Goal: Transaction & Acquisition: Subscribe to service/newsletter

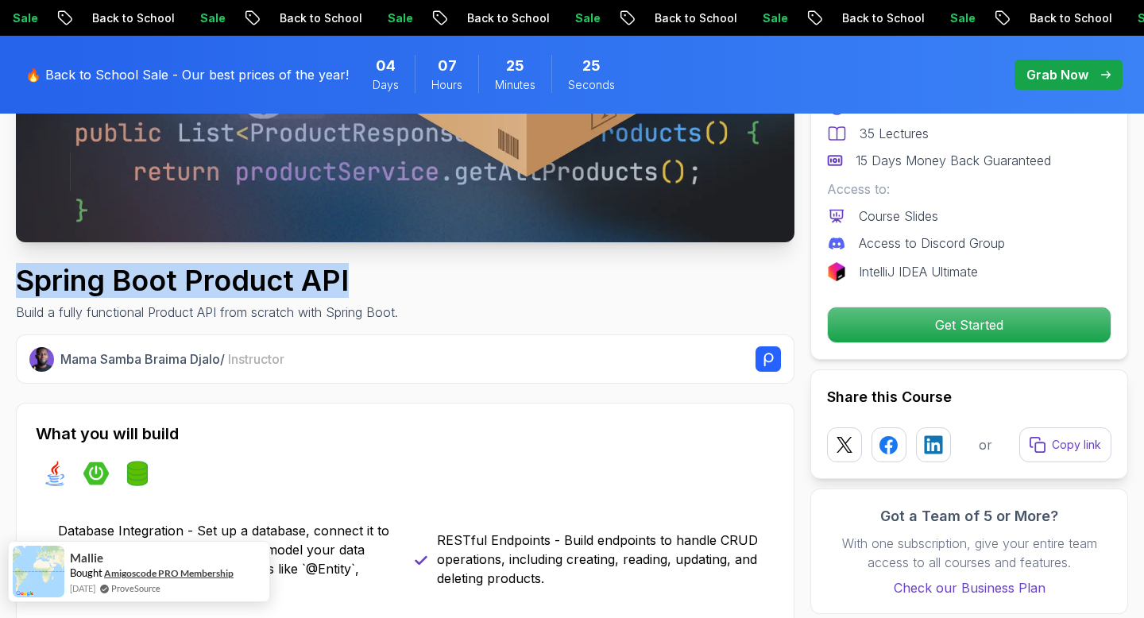
click at [137, 575] on link "Amigoscode PRO Membership" at bounding box center [169, 573] width 130 height 12
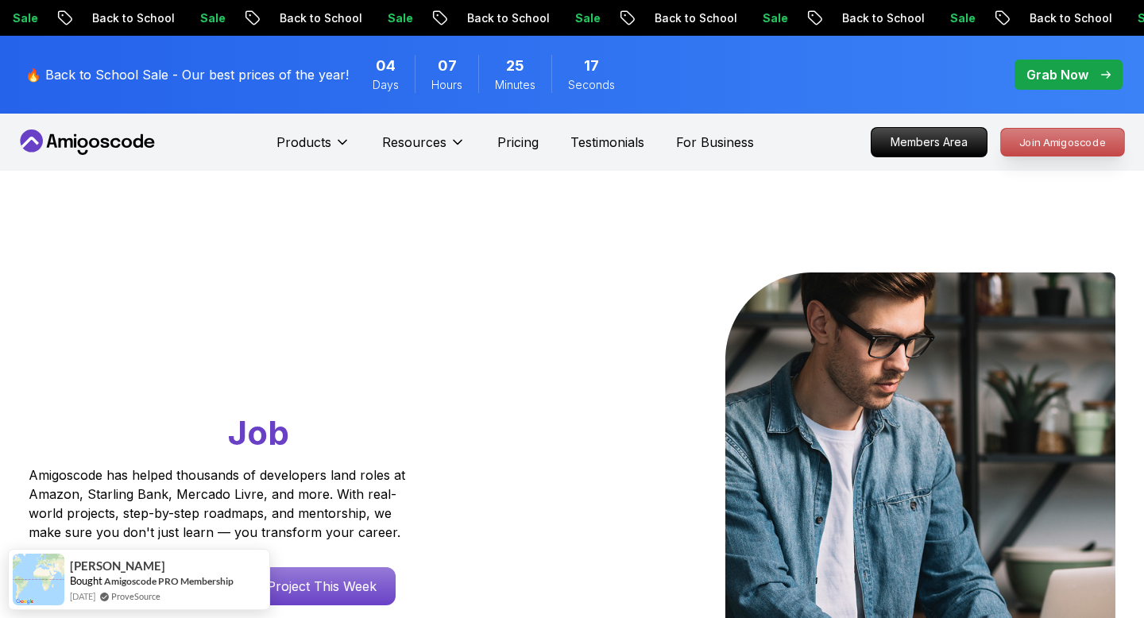
click at [1044, 138] on p "Join Amigoscode" at bounding box center [1062, 142] width 123 height 27
